Goal: Obtain resource: Download file/media

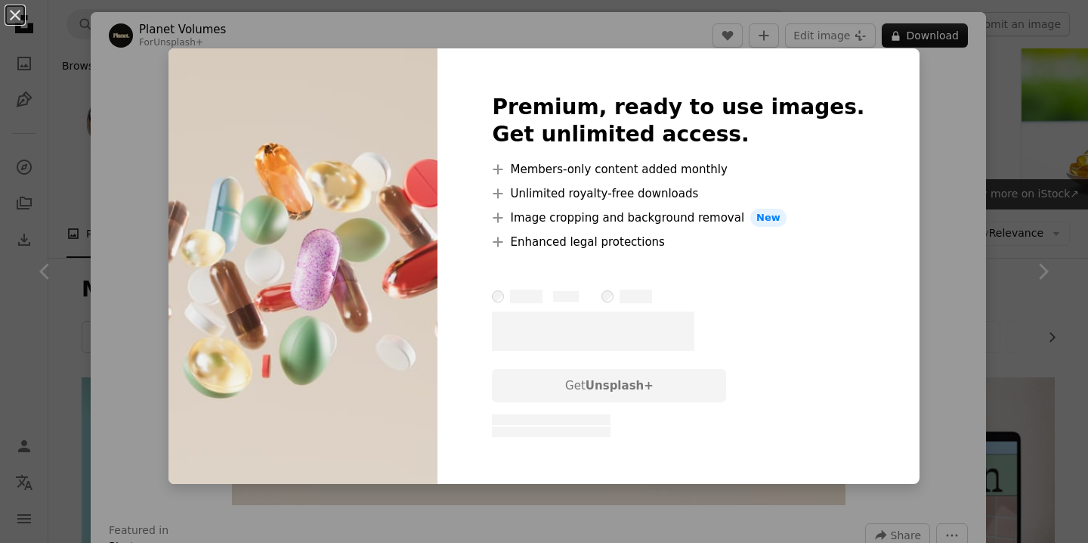
scroll to position [342, 0]
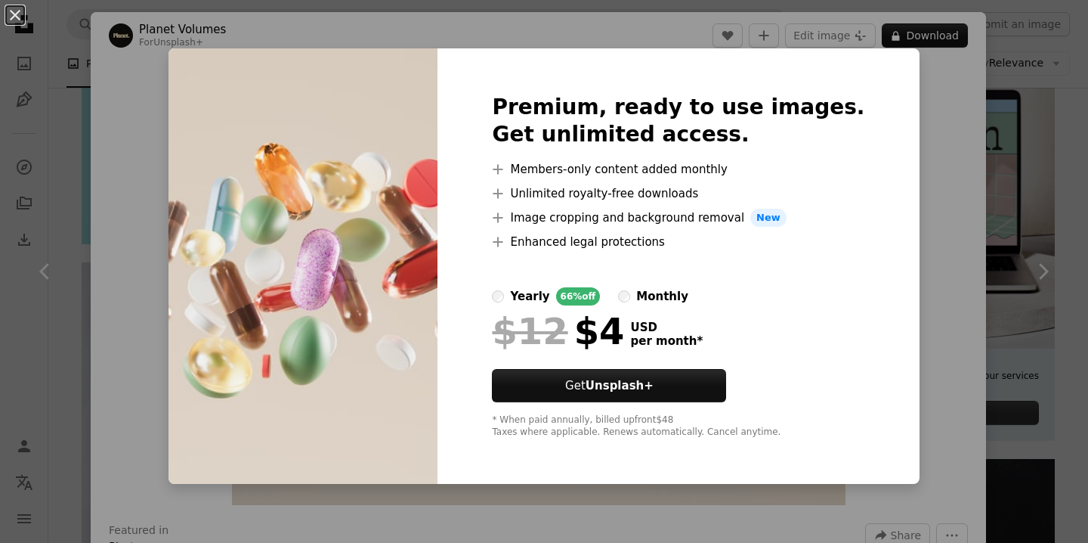
click at [907, 107] on div "An X shape Premium, ready to use images. Get unlimited access. A plus sign Memb…" at bounding box center [544, 271] width 1088 height 543
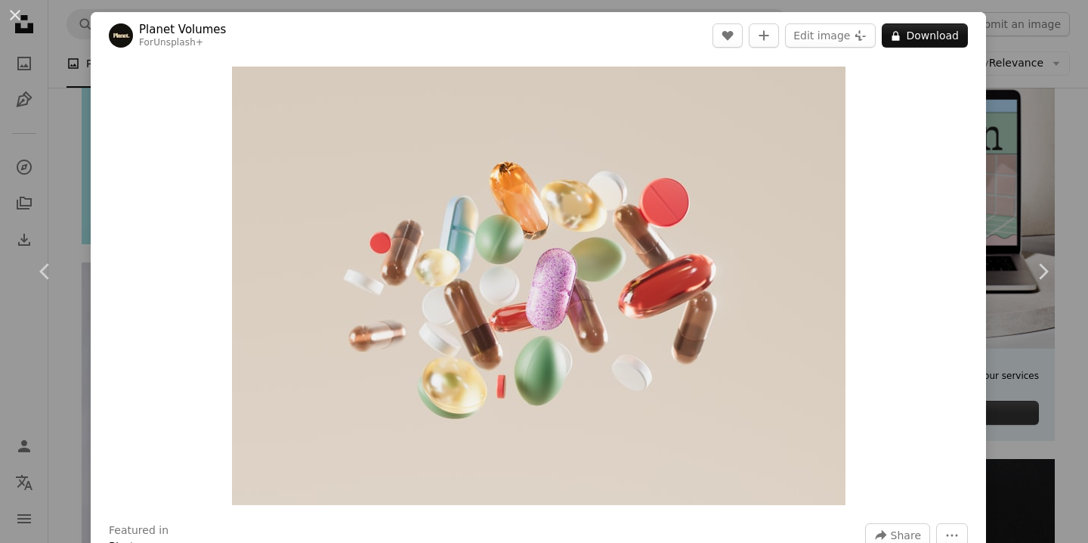
click at [979, 125] on div "Zoom in" at bounding box center [539, 285] width 896 height 453
click at [1054, 153] on div "An X shape Chevron left Chevron right Planet Volumes For Unsplash+ A heart A pl…" at bounding box center [544, 271] width 1088 height 543
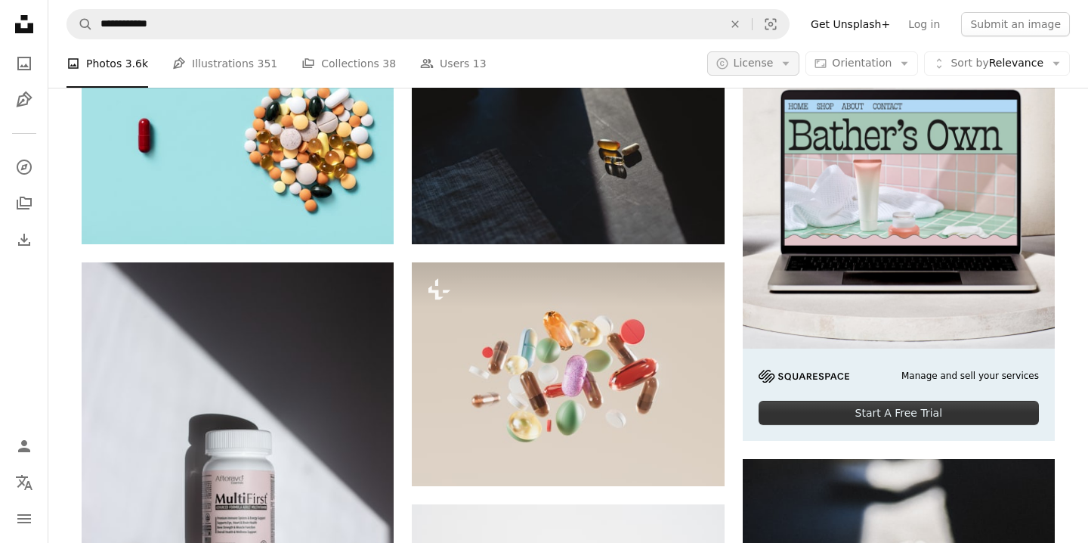
click at [800, 68] on button "A copyright icon © License Arrow down" at bounding box center [753, 63] width 93 height 24
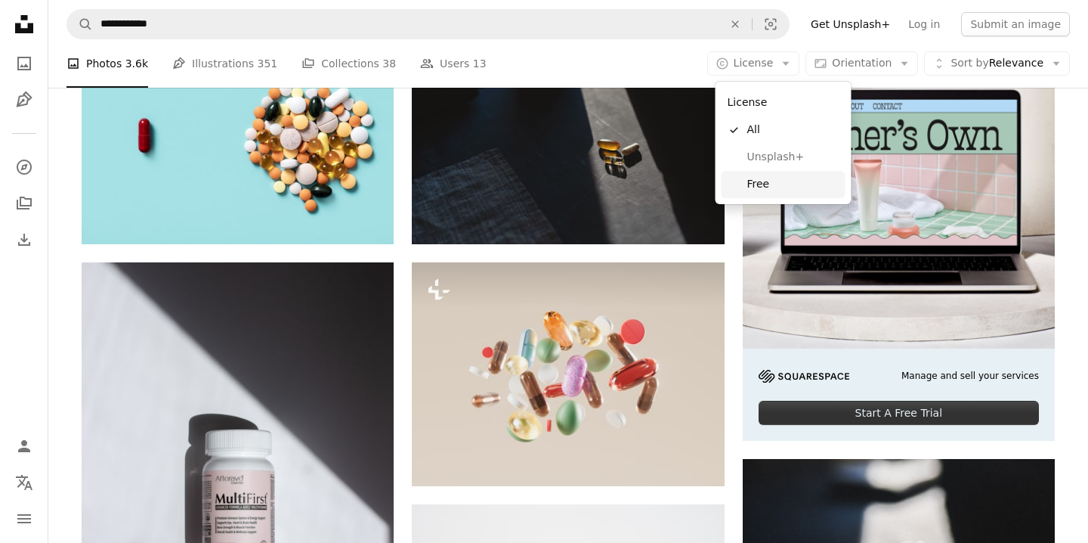
click at [778, 187] on span "Free" at bounding box center [793, 184] width 92 height 15
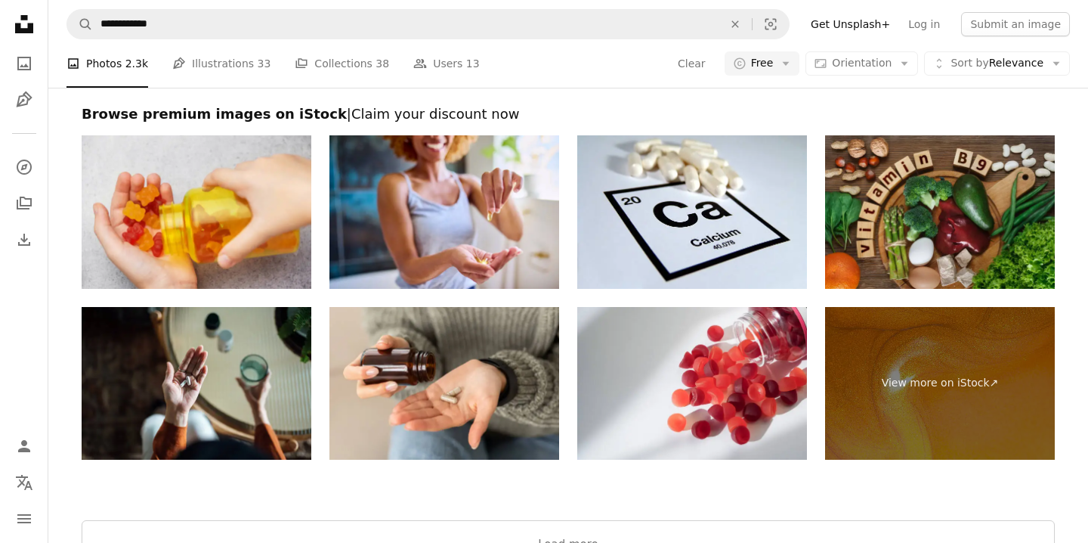
scroll to position [3660, 0]
